Goal: Information Seeking & Learning: Learn about a topic

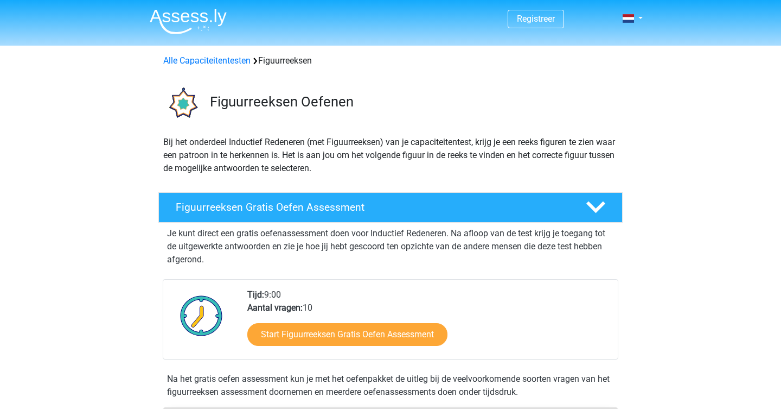
scroll to position [120, 0]
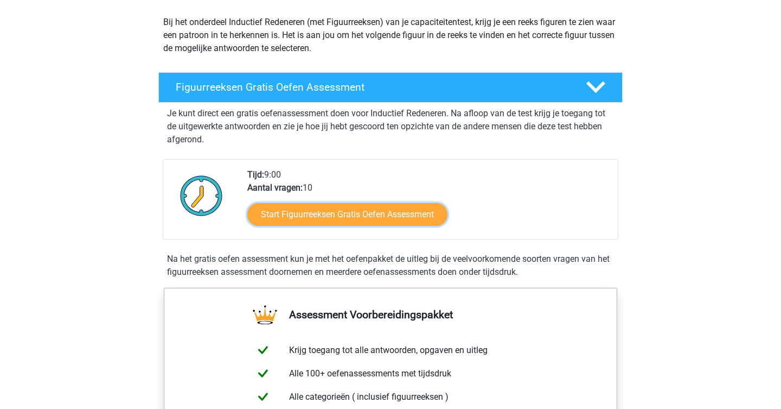
click at [365, 220] on link "Start Figuurreeksen Gratis Oefen Assessment" at bounding box center [347, 214] width 200 height 23
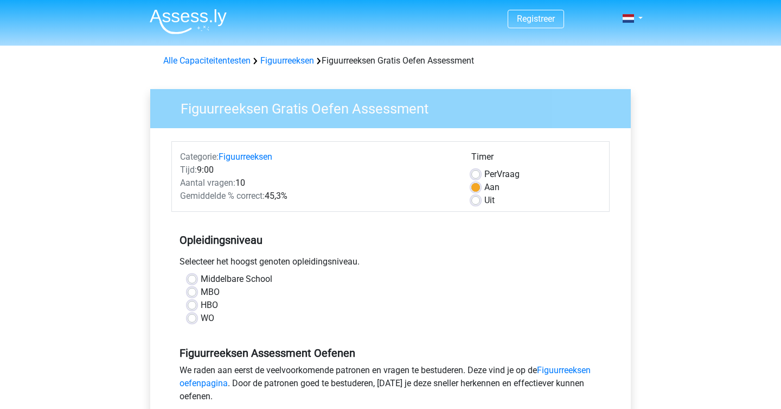
click at [201, 305] on label "HBO" at bounding box center [209, 304] width 17 height 13
click at [192, 305] on input "HBO" at bounding box center [192, 303] width 9 height 11
radio input "true"
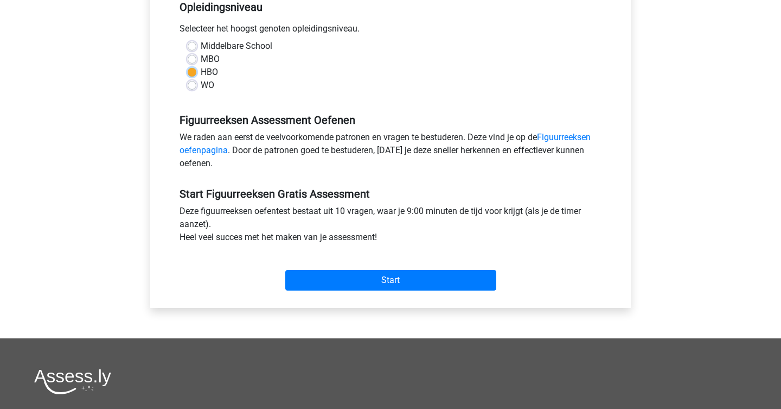
scroll to position [233, 0]
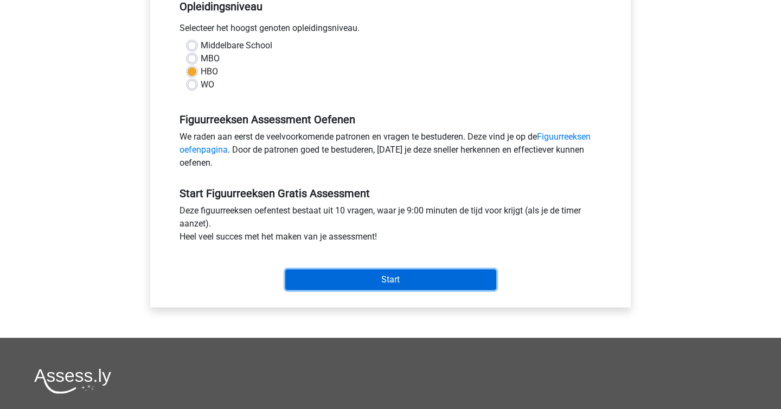
click at [366, 275] on input "Start" at bounding box center [390, 279] width 211 height 21
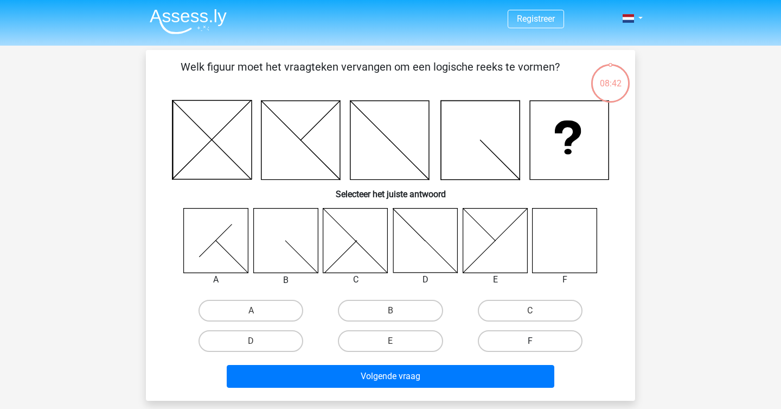
click at [544, 338] on label "F" at bounding box center [530, 341] width 105 height 22
click at [537, 341] on input "F" at bounding box center [533, 344] width 7 height 7
radio input "true"
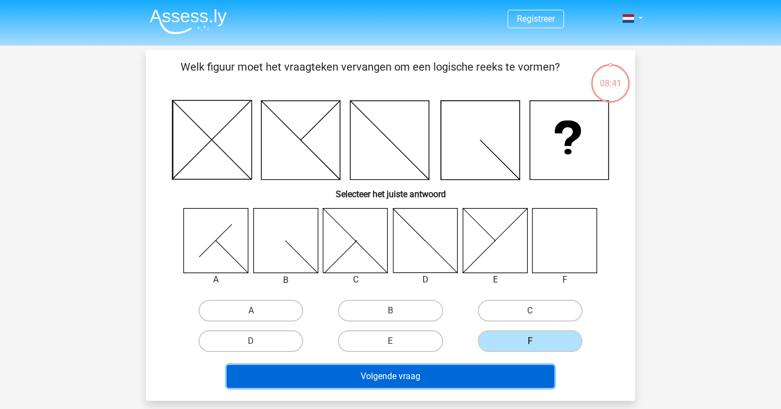
click at [465, 378] on button "Volgende vraag" at bounding box center [391, 376] width 328 height 23
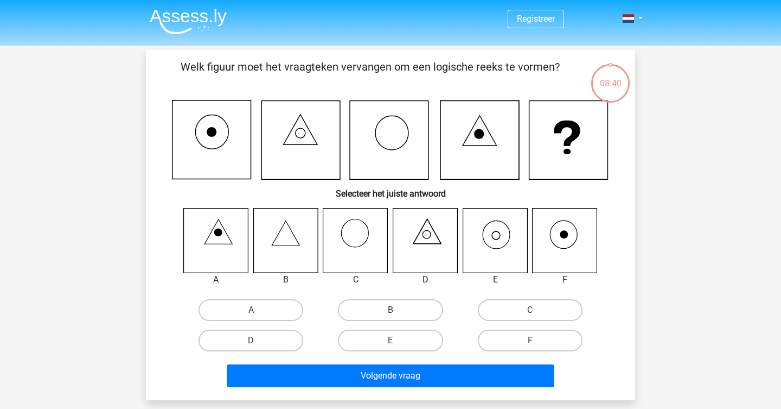
scroll to position [50, 0]
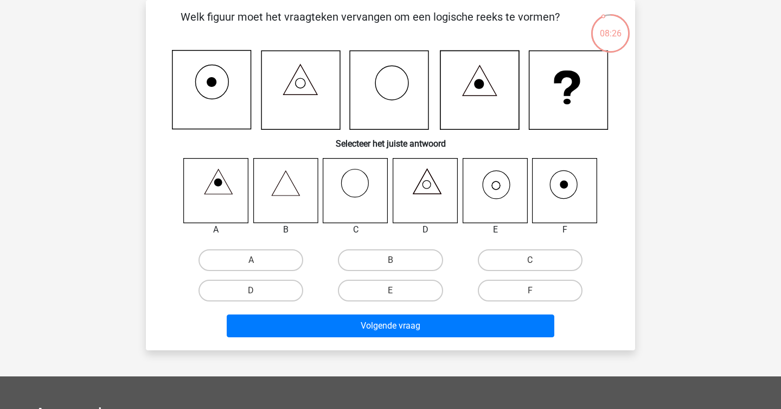
click at [500, 190] on icon at bounding box center [495, 190] width 65 height 65
click at [396, 293] on input "E" at bounding box center [394, 293] width 7 height 7
radio input "true"
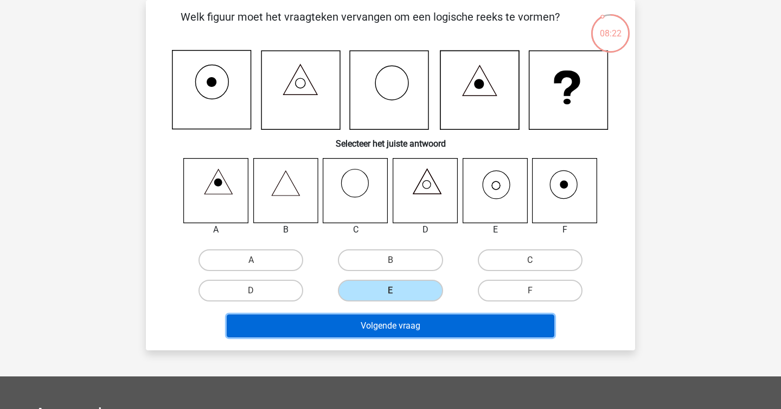
click at [421, 329] on button "Volgende vraag" at bounding box center [391, 325] width 328 height 23
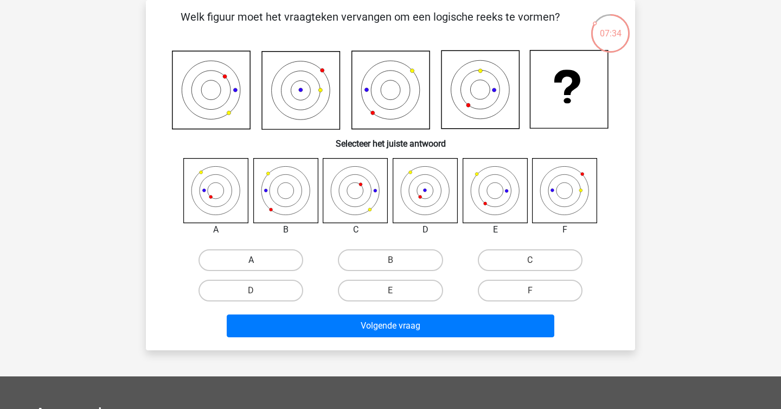
click at [275, 260] on label "A" at bounding box center [251, 260] width 105 height 22
click at [258, 260] on input "A" at bounding box center [254, 263] width 7 height 7
radio input "true"
click at [290, 209] on icon at bounding box center [285, 190] width 65 height 65
click at [387, 248] on div "B" at bounding box center [390, 260] width 139 height 30
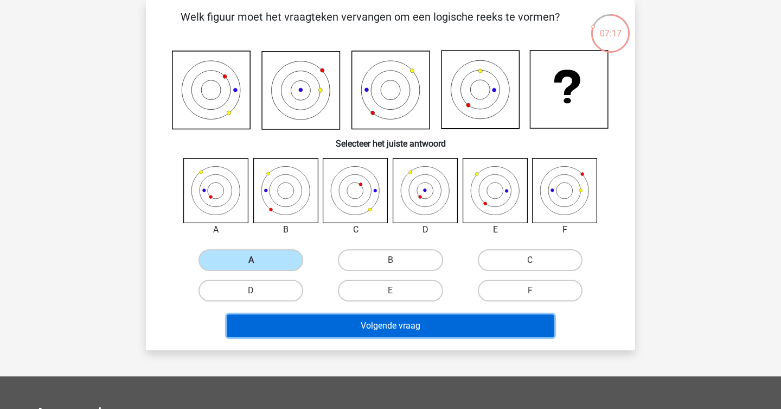
click at [370, 322] on button "Volgende vraag" at bounding box center [391, 325] width 328 height 23
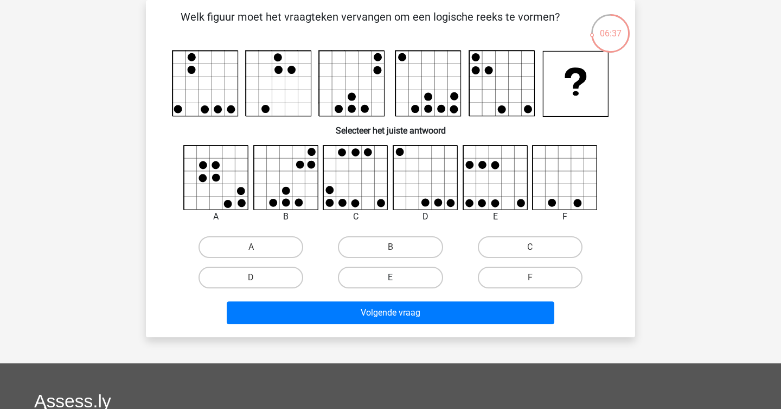
click at [413, 271] on label "E" at bounding box center [390, 277] width 105 height 22
click at [398, 277] on input "E" at bounding box center [394, 280] width 7 height 7
radio input "true"
click at [386, 244] on label "B" at bounding box center [390, 247] width 105 height 22
click at [391, 247] on input "B" at bounding box center [394, 250] width 7 height 7
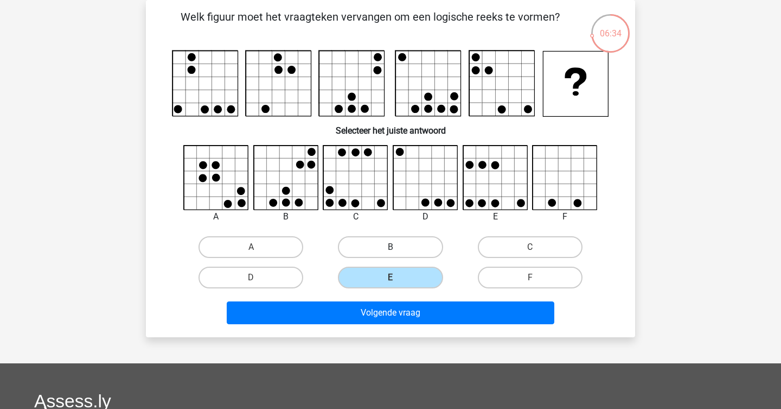
radio input "true"
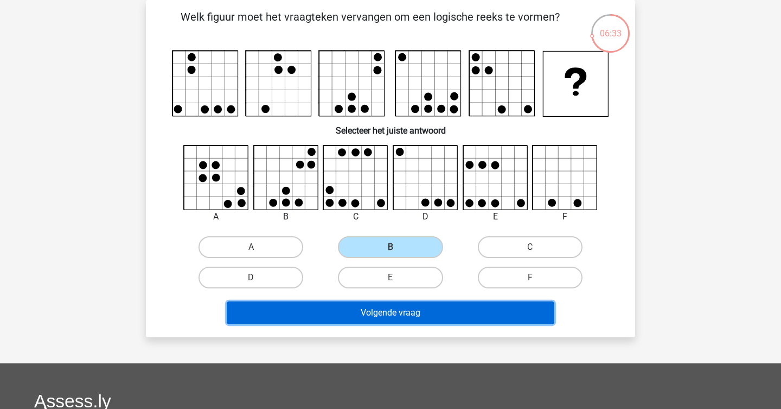
click at [396, 310] on button "Volgende vraag" at bounding box center [391, 312] width 328 height 23
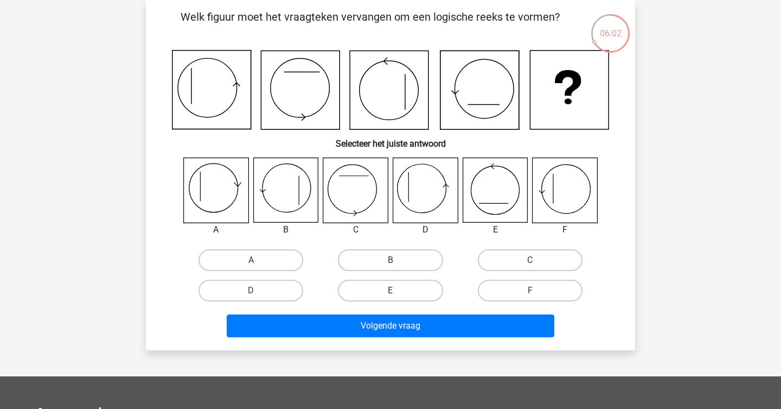
click at [443, 183] on icon at bounding box center [425, 190] width 65 height 65
click at [262, 293] on label "D" at bounding box center [251, 290] width 105 height 22
click at [258, 293] on input "D" at bounding box center [254, 293] width 7 height 7
radio input "true"
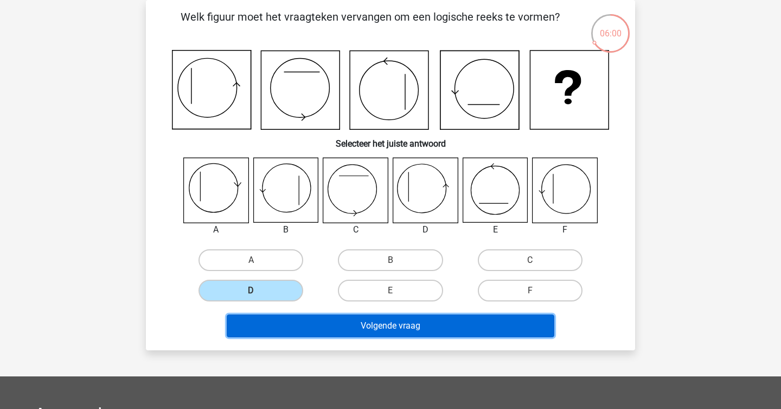
click at [331, 328] on button "Volgende vraag" at bounding box center [391, 325] width 328 height 23
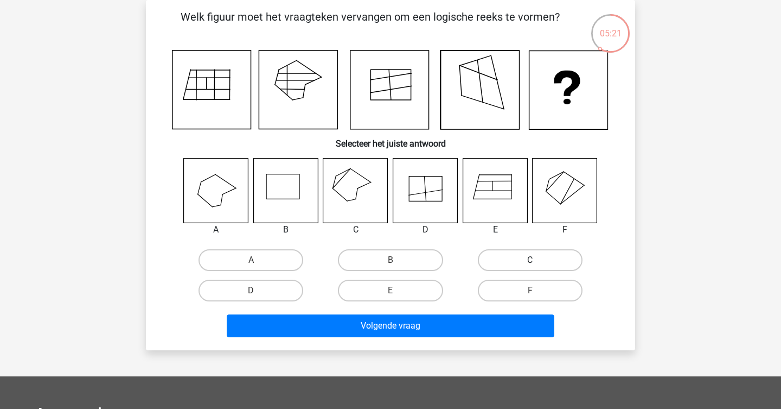
click at [501, 262] on label "C" at bounding box center [530, 260] width 105 height 22
click at [530, 262] on input "C" at bounding box center [533, 263] width 7 height 7
radio input "true"
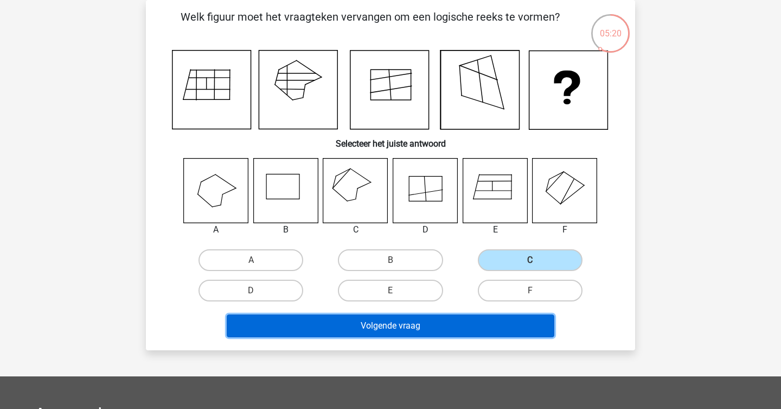
click at [457, 331] on button "Volgende vraag" at bounding box center [391, 325] width 328 height 23
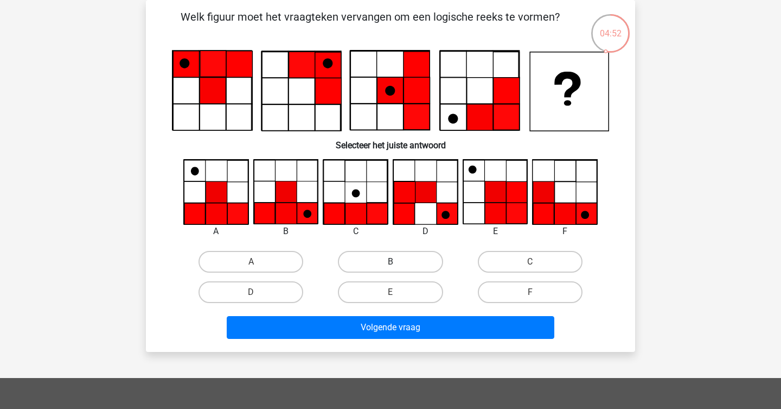
click at [370, 262] on label "B" at bounding box center [390, 262] width 105 height 22
click at [391, 262] on input "B" at bounding box center [394, 265] width 7 height 7
radio input "true"
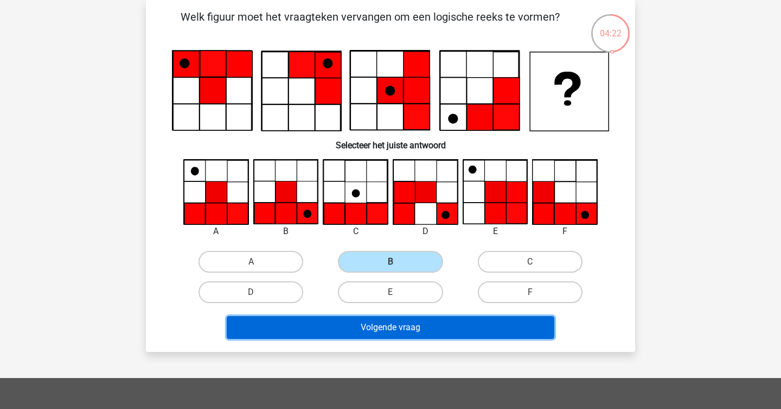
click at [420, 326] on button "Volgende vraag" at bounding box center [391, 327] width 328 height 23
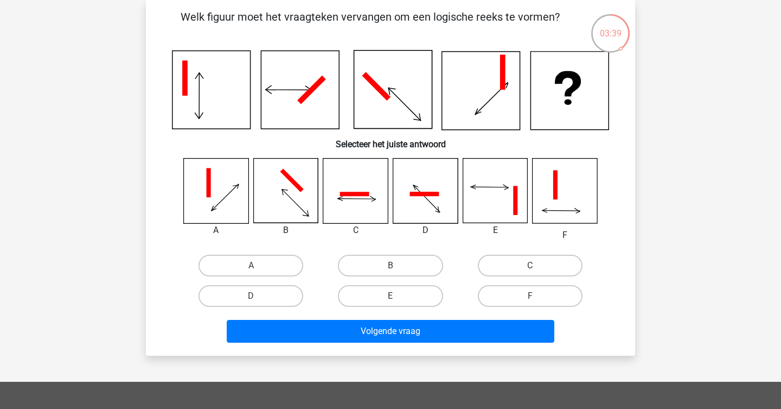
click at [356, 196] on icon at bounding box center [355, 190] width 65 height 65
click at [410, 266] on label "B" at bounding box center [390, 265] width 105 height 22
click at [398, 266] on input "B" at bounding box center [394, 268] width 7 height 7
radio input "true"
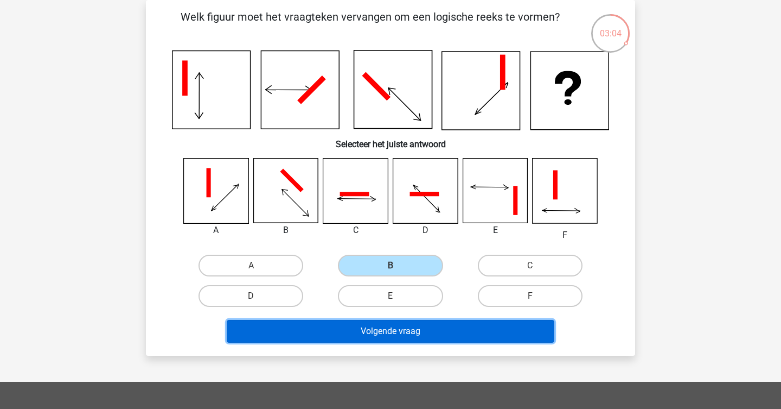
click at [410, 336] on button "Volgende vraag" at bounding box center [391, 331] width 328 height 23
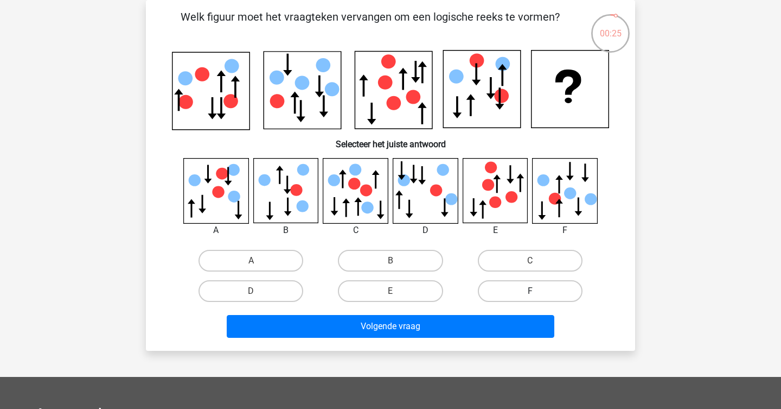
click at [558, 292] on label "F" at bounding box center [530, 291] width 105 height 22
click at [537, 292] on input "F" at bounding box center [533, 294] width 7 height 7
radio input "true"
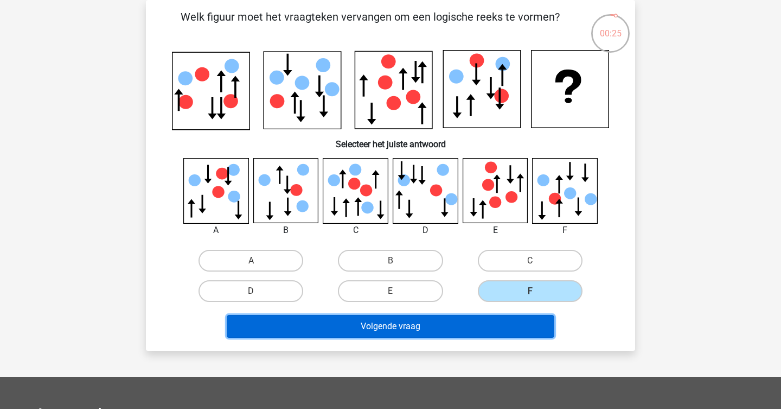
click at [517, 332] on button "Volgende vraag" at bounding box center [391, 326] width 328 height 23
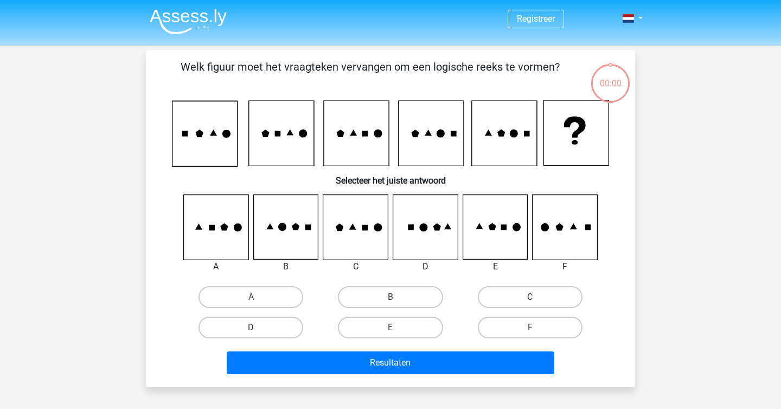
scroll to position [50, 0]
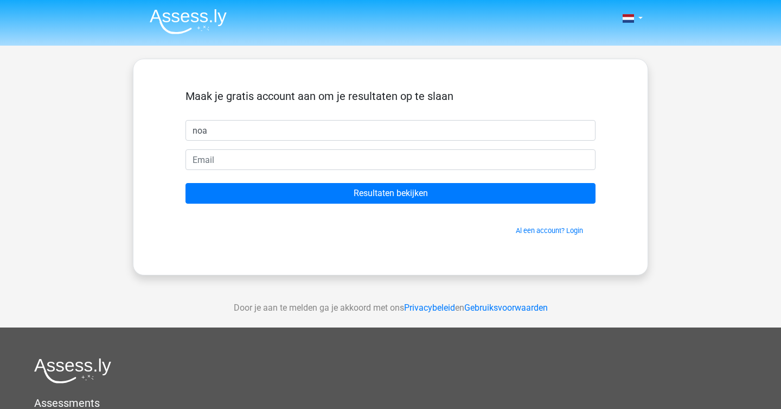
type input "noa"
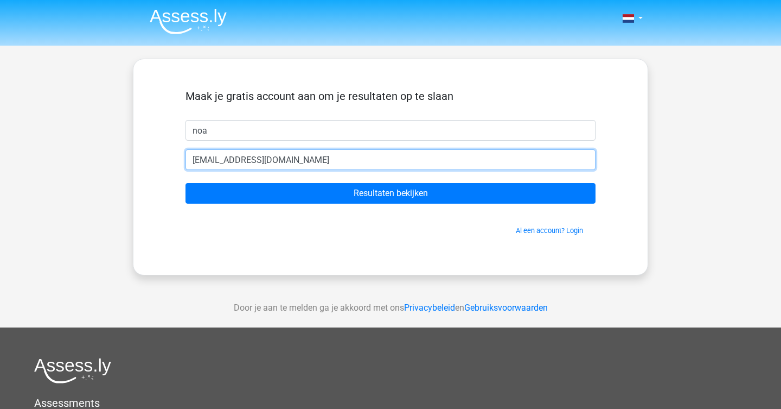
type input "noaserlie99@outlook.com"
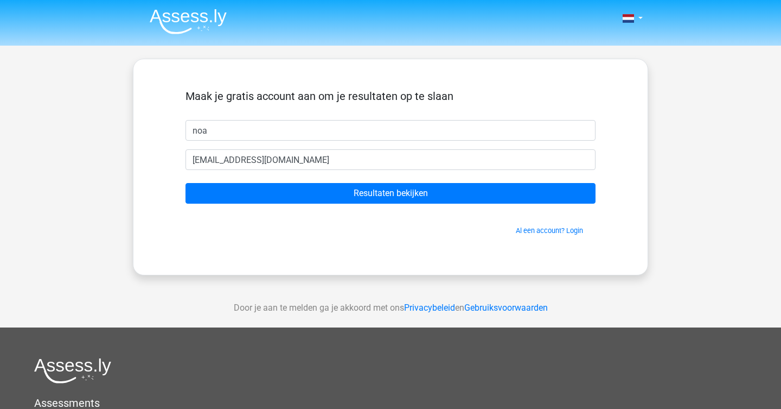
click at [353, 181] on form "Maak je gratis account aan om je resultaten op te slaan noa noaserlie99@outlook…" at bounding box center [391, 163] width 410 height 146
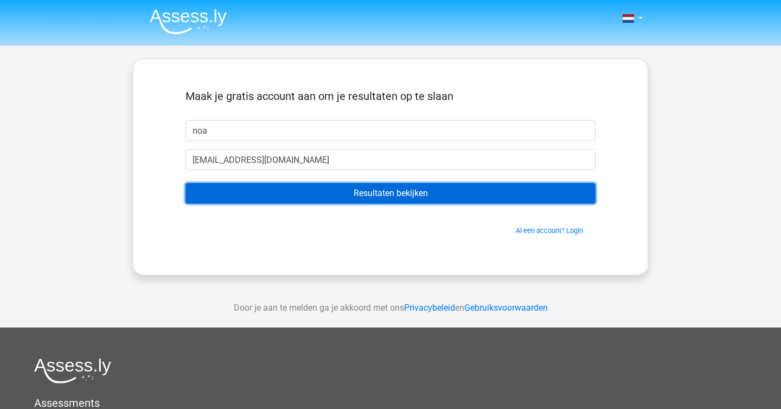
click at [353, 183] on input "Resultaten bekijken" at bounding box center [391, 193] width 410 height 21
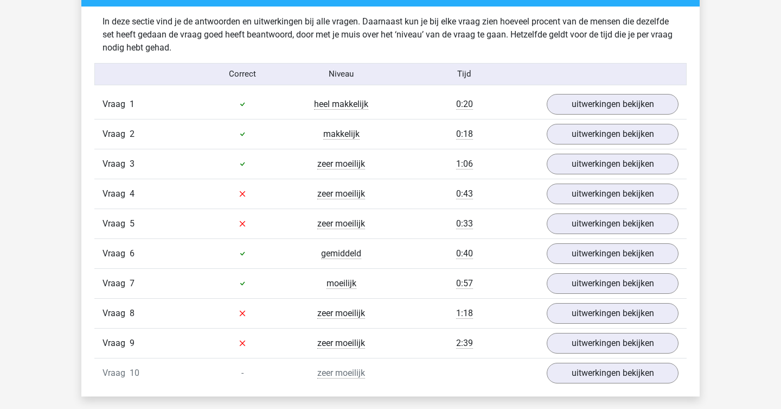
scroll to position [854, 0]
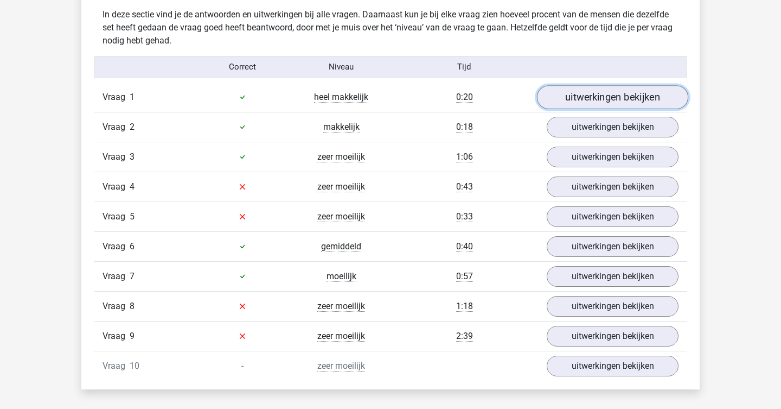
click at [600, 98] on link "uitwerkingen bekijken" at bounding box center [612, 97] width 151 height 24
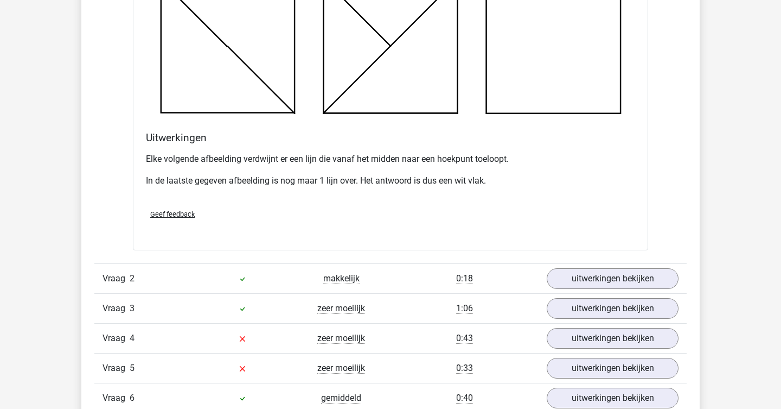
scroll to position [1327, 0]
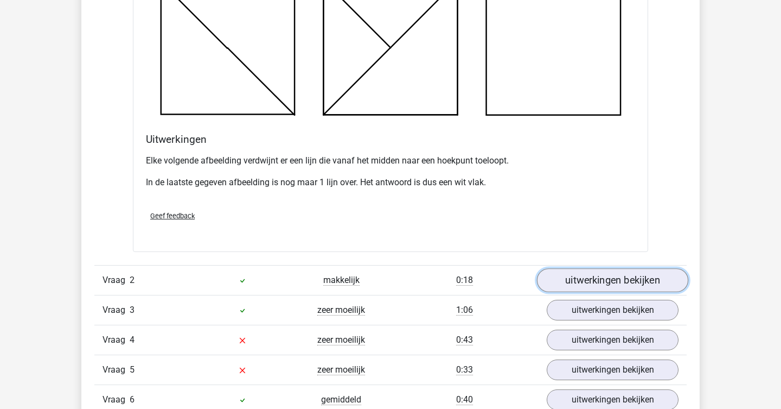
click at [643, 279] on link "uitwerkingen bekijken" at bounding box center [612, 280] width 151 height 24
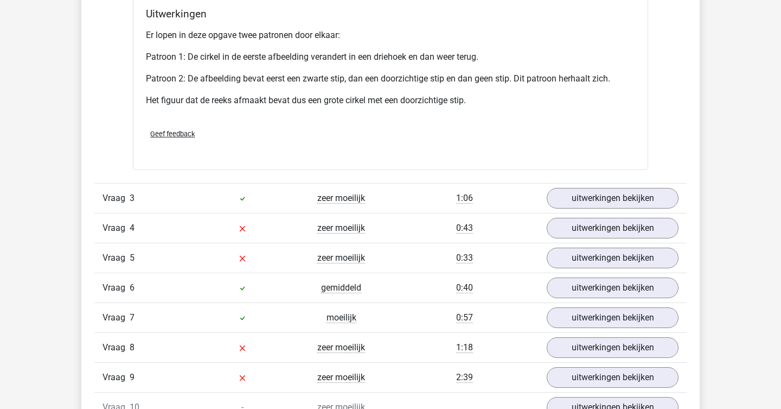
scroll to position [2112, 0]
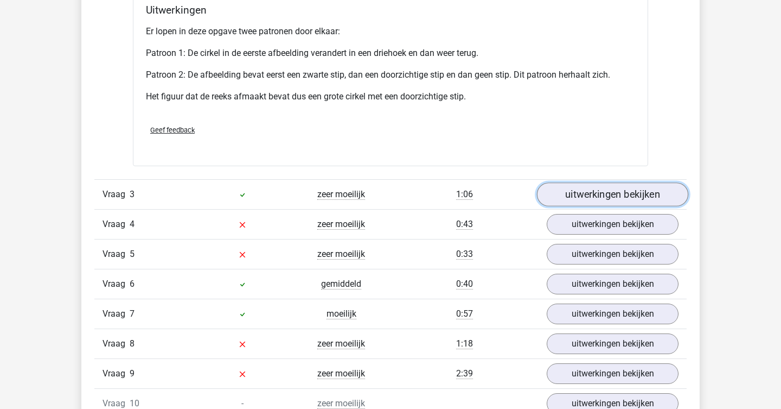
click at [633, 201] on link "uitwerkingen bekijken" at bounding box center [612, 194] width 151 height 24
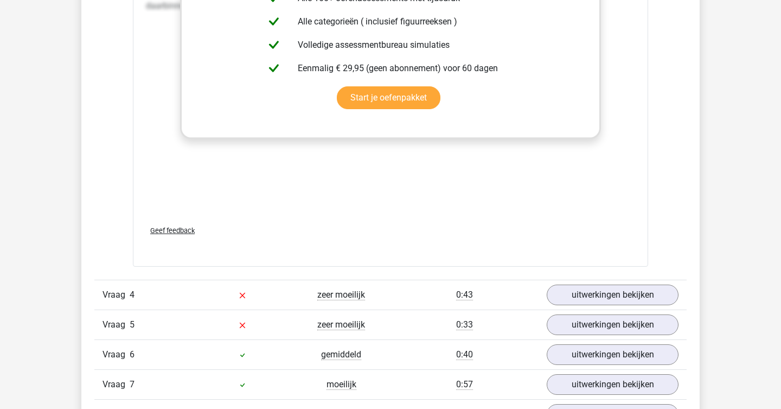
scroll to position [2965, 0]
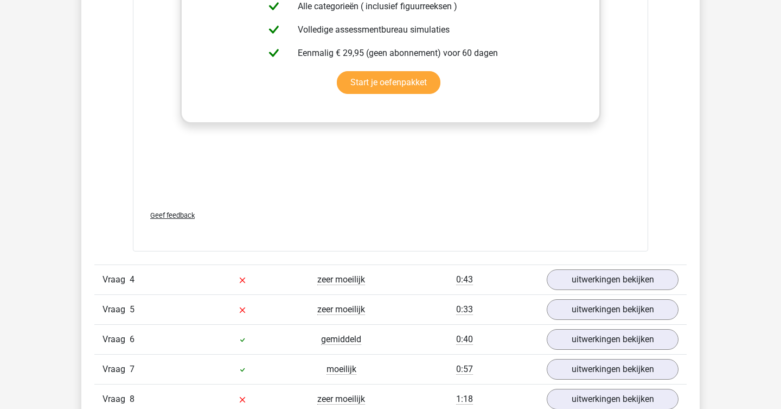
click at [622, 290] on div "Vraag 4 zeer moeilijk 0:43 uitwerkingen bekijken" at bounding box center [390, 279] width 592 height 30
click at [620, 279] on link "uitwerkingen bekijken" at bounding box center [612, 279] width 151 height 24
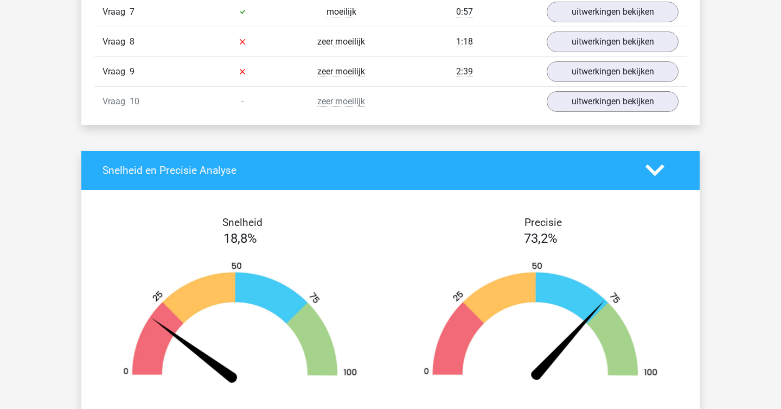
scroll to position [3743, 0]
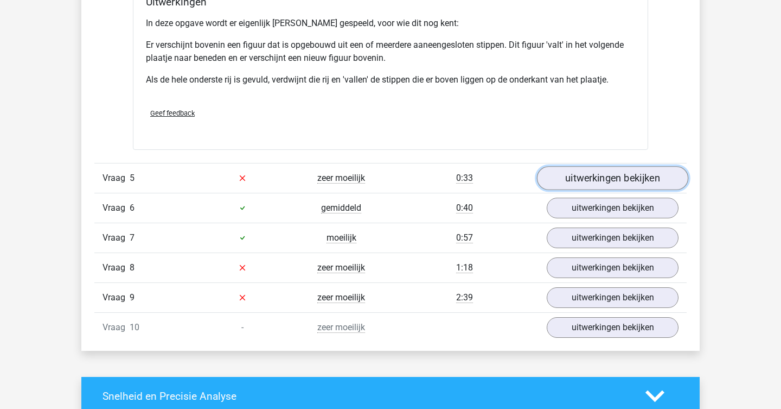
click at [662, 180] on link "uitwerkingen bekijken" at bounding box center [612, 178] width 151 height 24
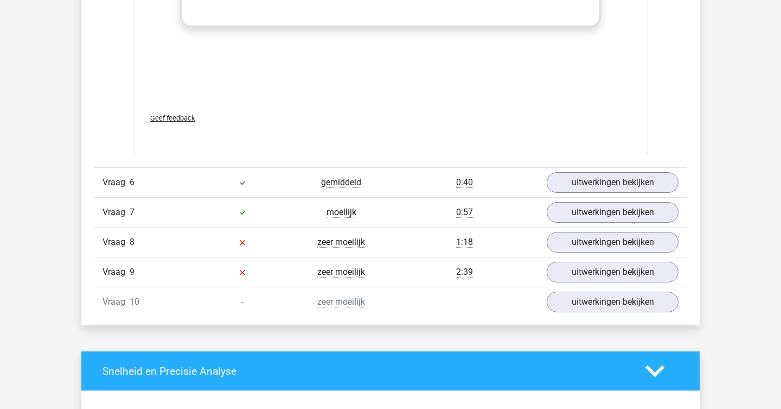
scroll to position [4689, 0]
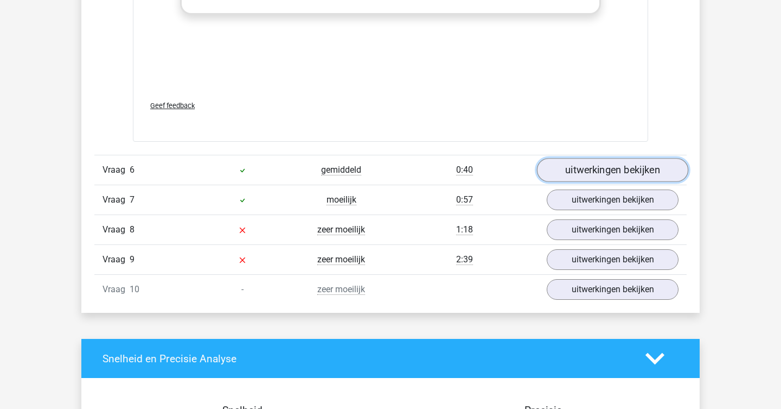
click at [614, 170] on link "uitwerkingen bekijken" at bounding box center [612, 170] width 151 height 24
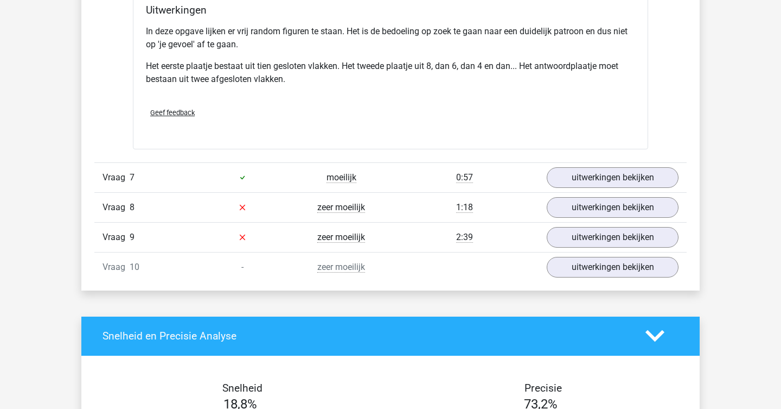
scroll to position [5371, 0]
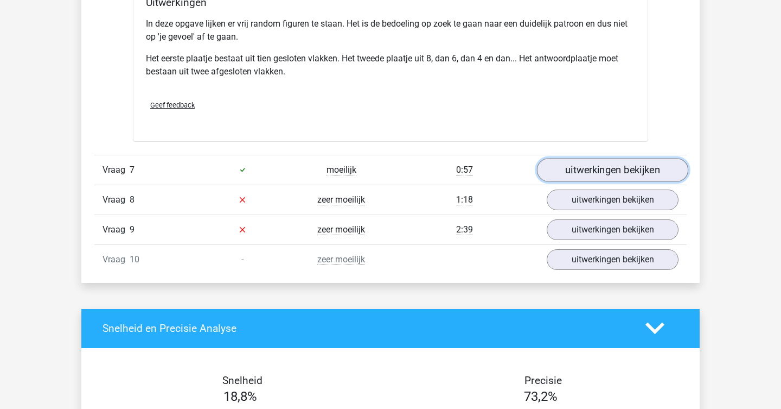
click at [614, 175] on link "uitwerkingen bekijken" at bounding box center [612, 170] width 151 height 24
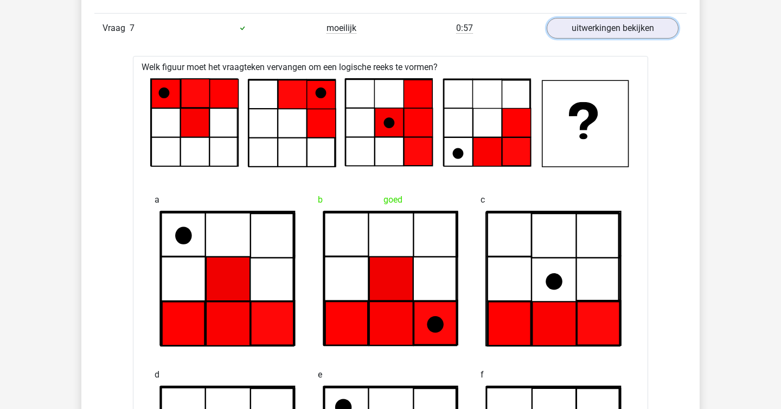
scroll to position [5506, 0]
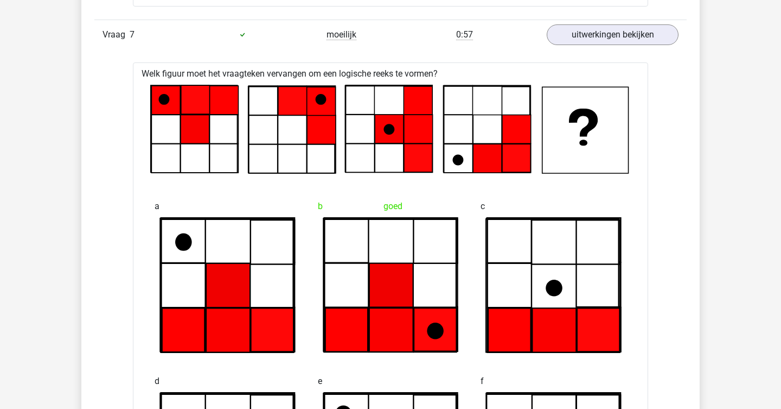
click at [348, 359] on div "b goed" at bounding box center [390, 274] width 163 height 175
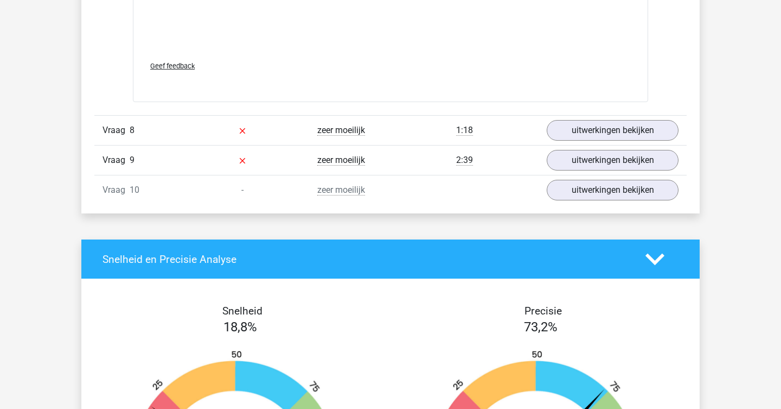
scroll to position [6353, 0]
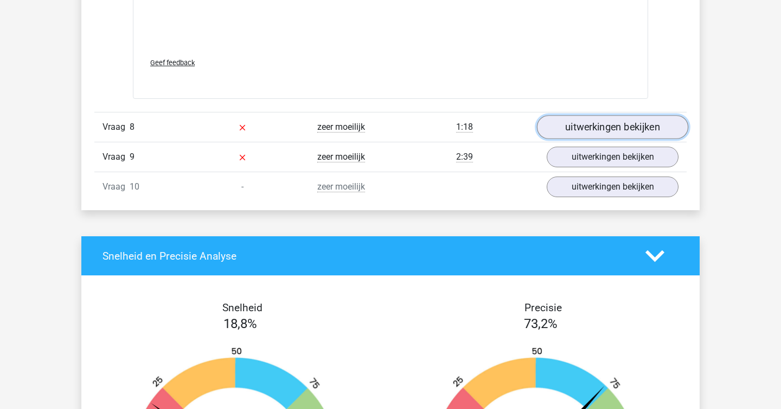
click at [592, 125] on link "uitwerkingen bekijken" at bounding box center [612, 128] width 151 height 24
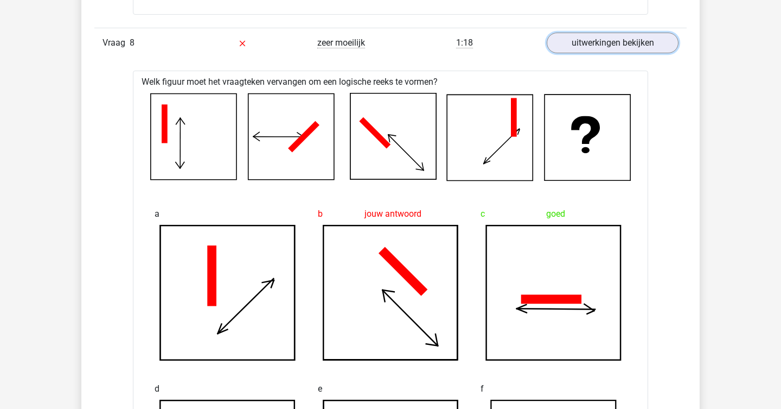
scroll to position [6429, 0]
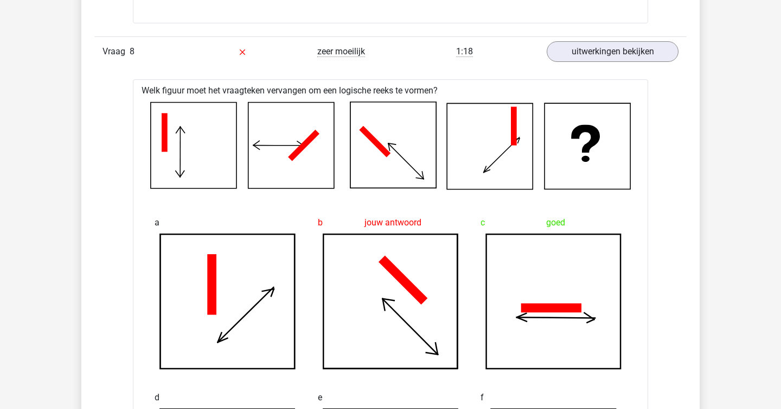
click at [256, 150] on icon at bounding box center [291, 146] width 86 height 86
click at [370, 137] on icon at bounding box center [374, 141] width 31 height 31
click at [425, 152] on icon at bounding box center [393, 145] width 86 height 86
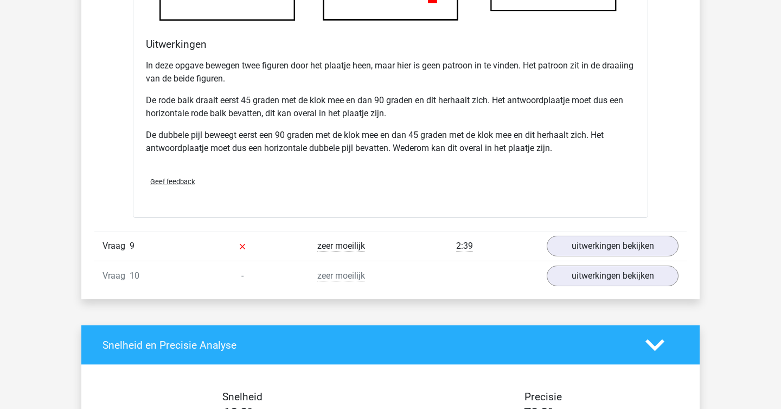
scroll to position [6953, 0]
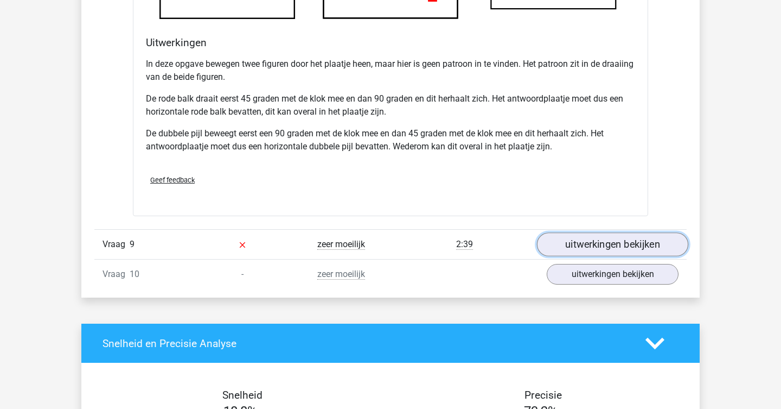
click at [639, 246] on link "uitwerkingen bekijken" at bounding box center [612, 244] width 151 height 24
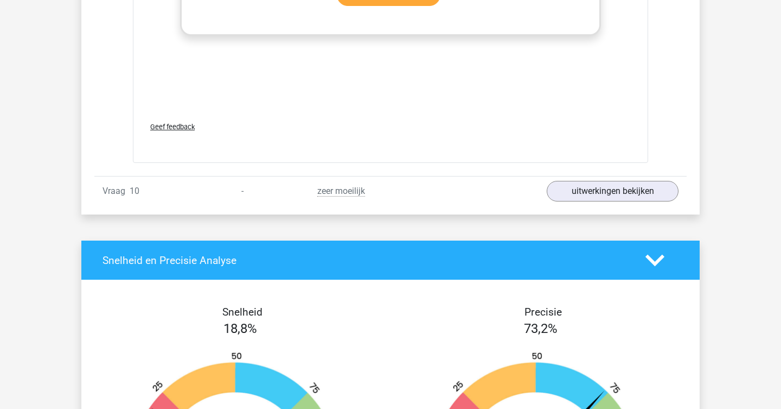
scroll to position [7937, 0]
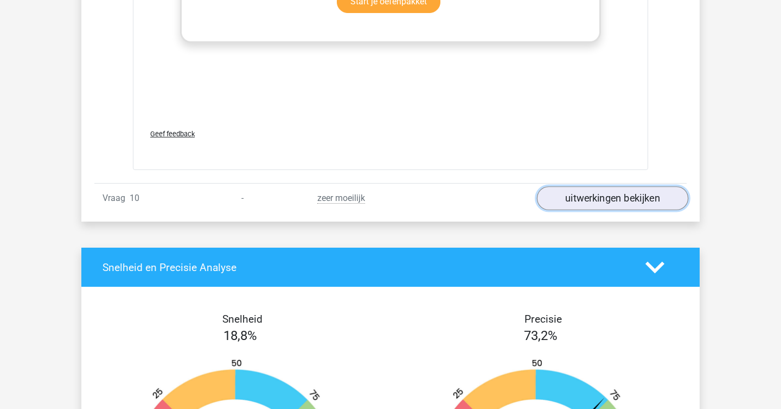
click at [566, 197] on link "uitwerkingen bekijken" at bounding box center [612, 199] width 151 height 24
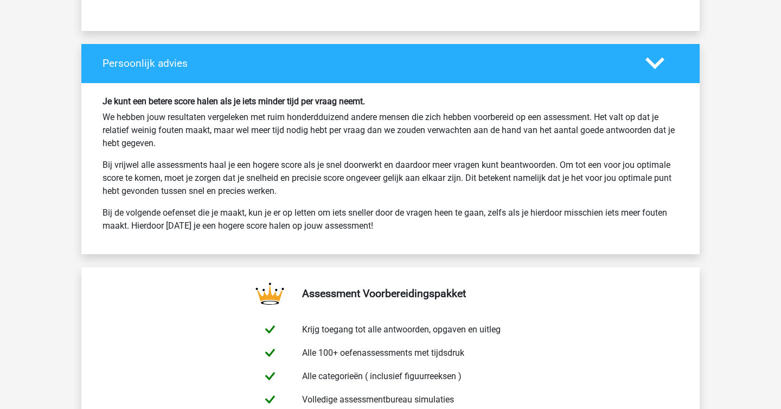
scroll to position [9398, 0]
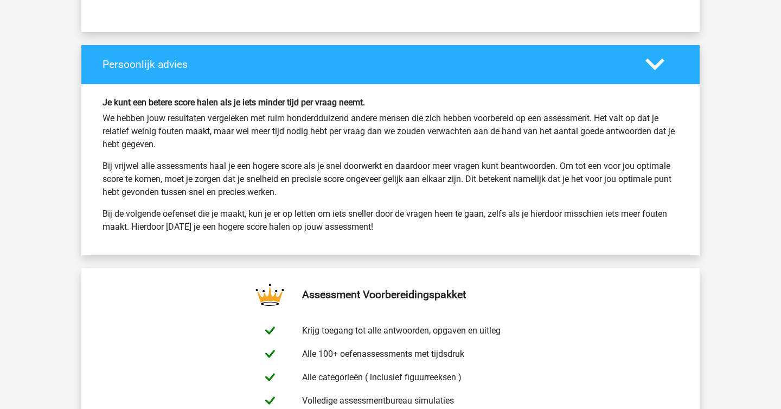
drag, startPoint x: 231, startPoint y: 97, endPoint x: 362, endPoint y: 138, distance: 138.1
click at [362, 138] on div "Je kunt een betere score halen als je iets minder tijd per vraag neemt. We hebb…" at bounding box center [390, 169] width 592 height 145
click at [411, 181] on p "Bij vrijwel alle assessments haal je een hogere score als je snel doorwerkt en …" at bounding box center [391, 179] width 576 height 39
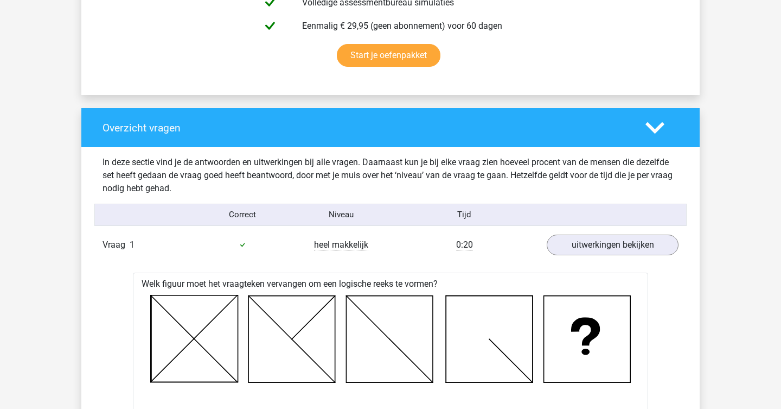
scroll to position [0, 0]
